Goal: Task Accomplishment & Management: Manage account settings

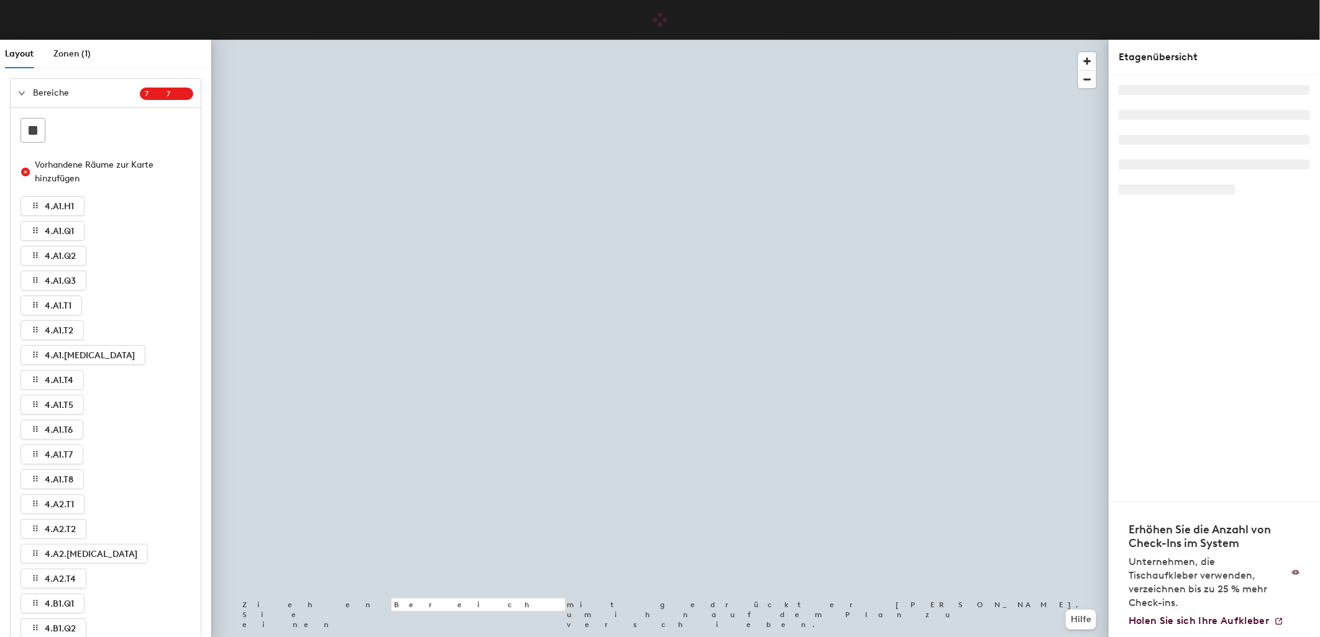
click at [21, 94] on icon "expanded" at bounding box center [22, 93] width 6 height 4
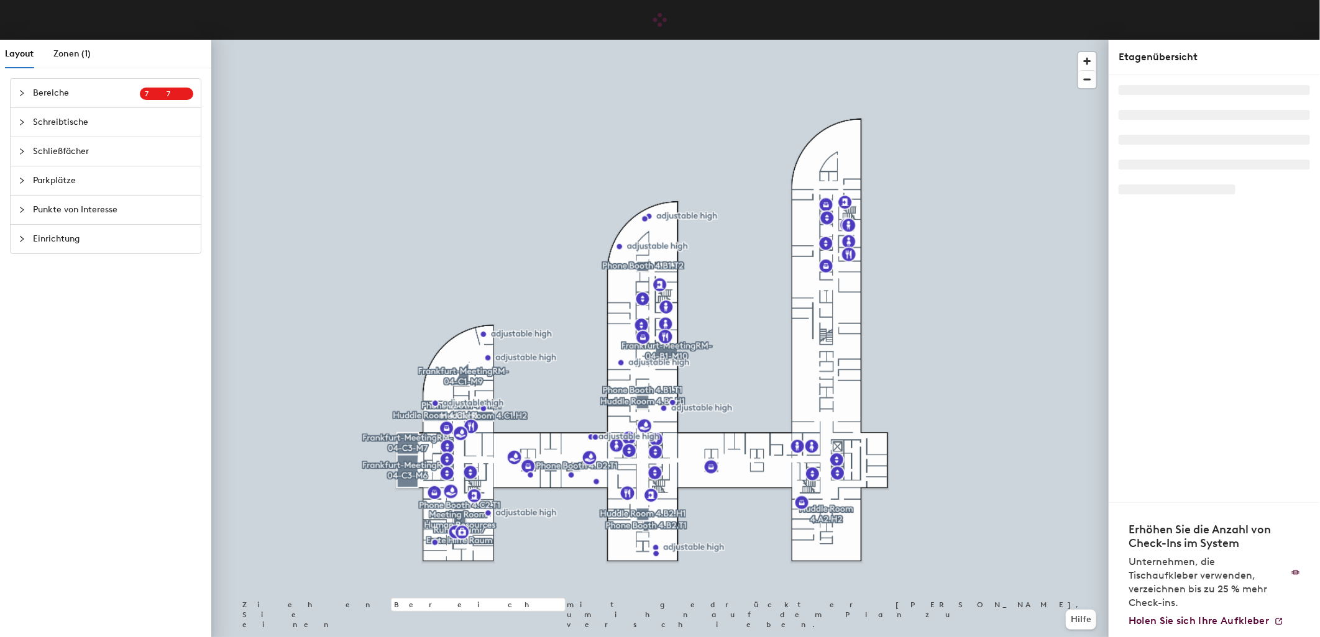
click at [63, 132] on span "Schreibtische" at bounding box center [113, 122] width 160 height 29
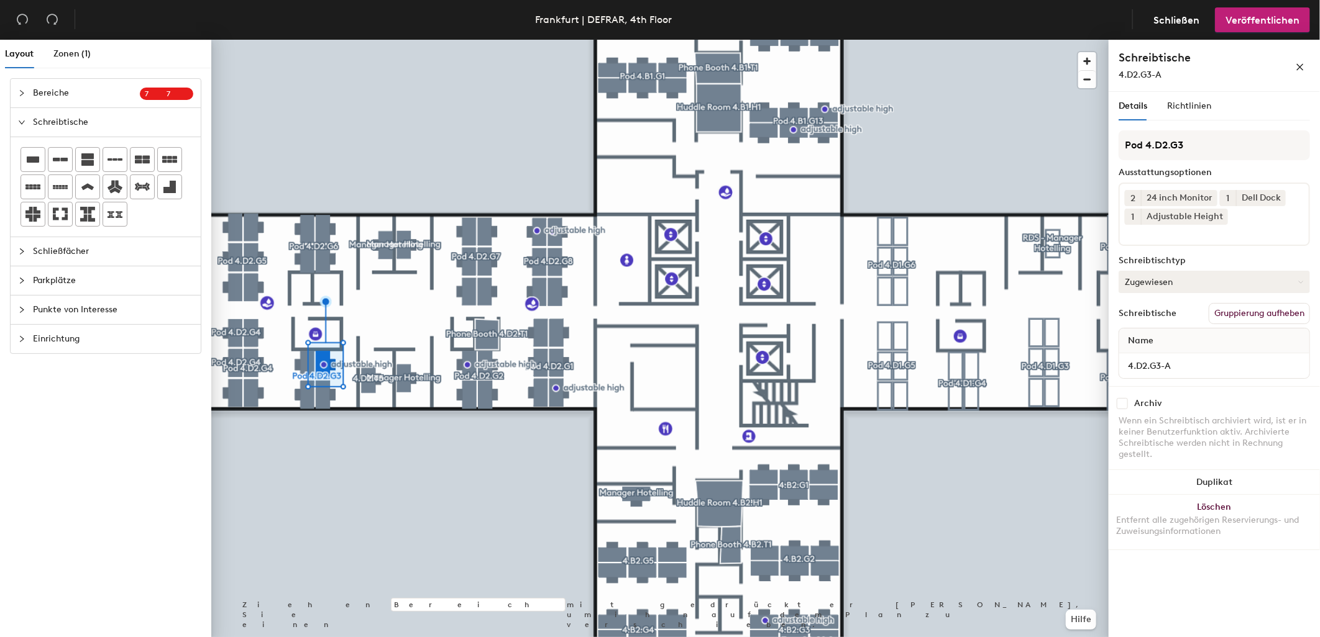
click at [1158, 282] on button "Zugewiesen" at bounding box center [1213, 282] width 191 height 22
click at [1159, 352] on div "Temporär reservierbar" at bounding box center [1181, 358] width 124 height 19
click at [1266, 22] on span "Veröffentlichen" at bounding box center [1262, 20] width 74 height 12
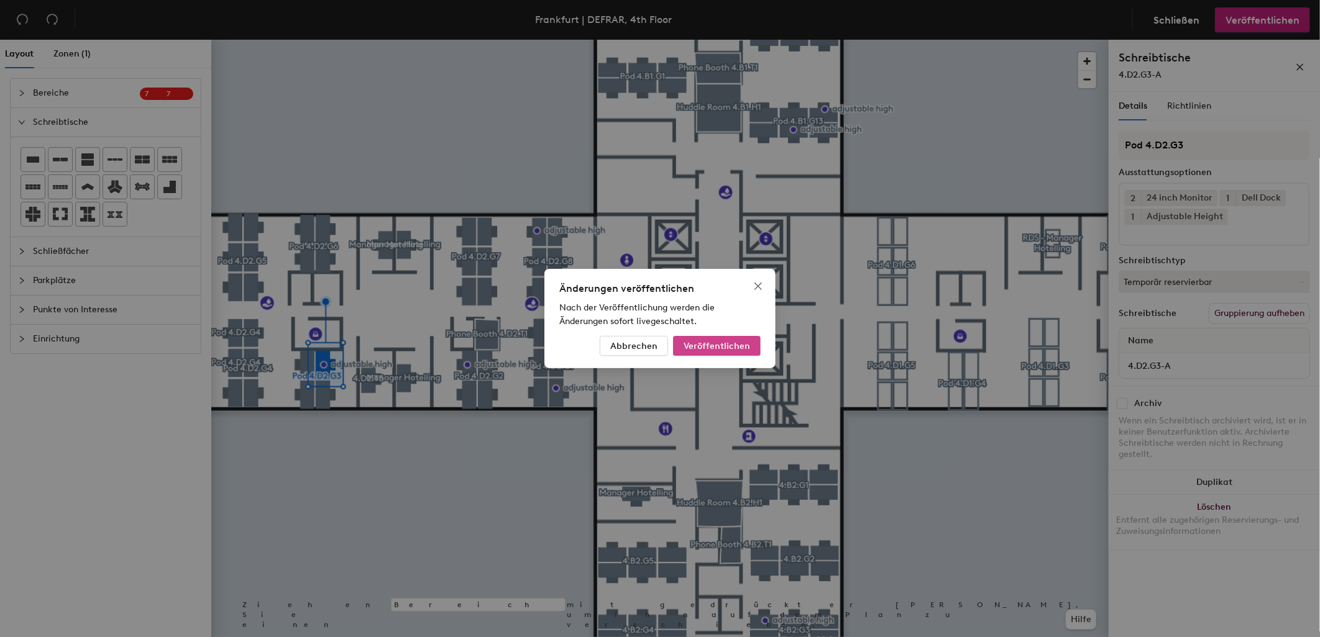
click at [710, 349] on span "Veröffentlichen" at bounding box center [716, 346] width 66 height 11
